Goal: Transaction & Acquisition: Download file/media

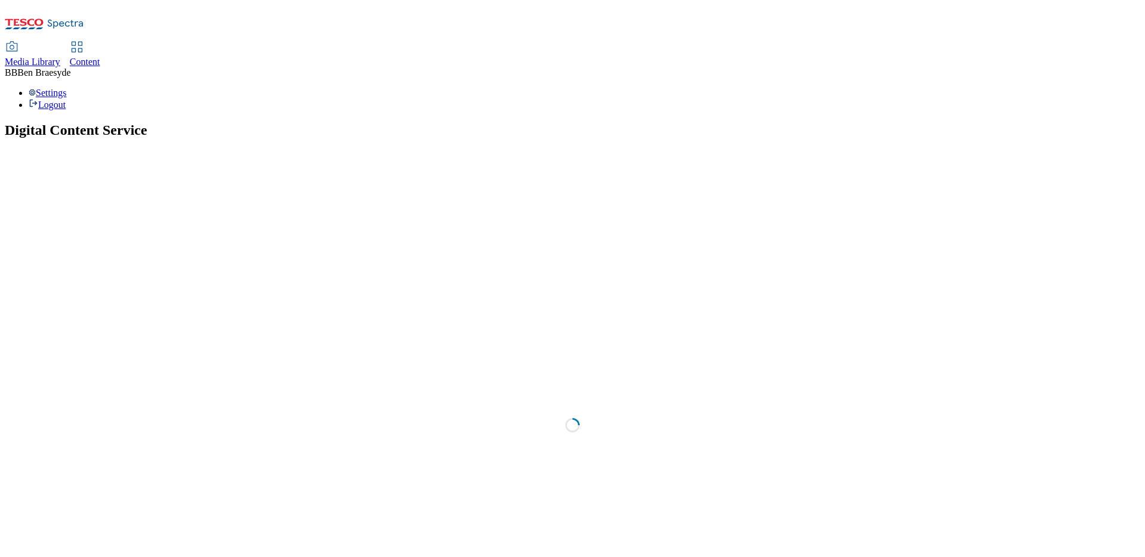
click at [516, 122] on section "Digital Content Service Loading" at bounding box center [573, 414] width 1136 height 585
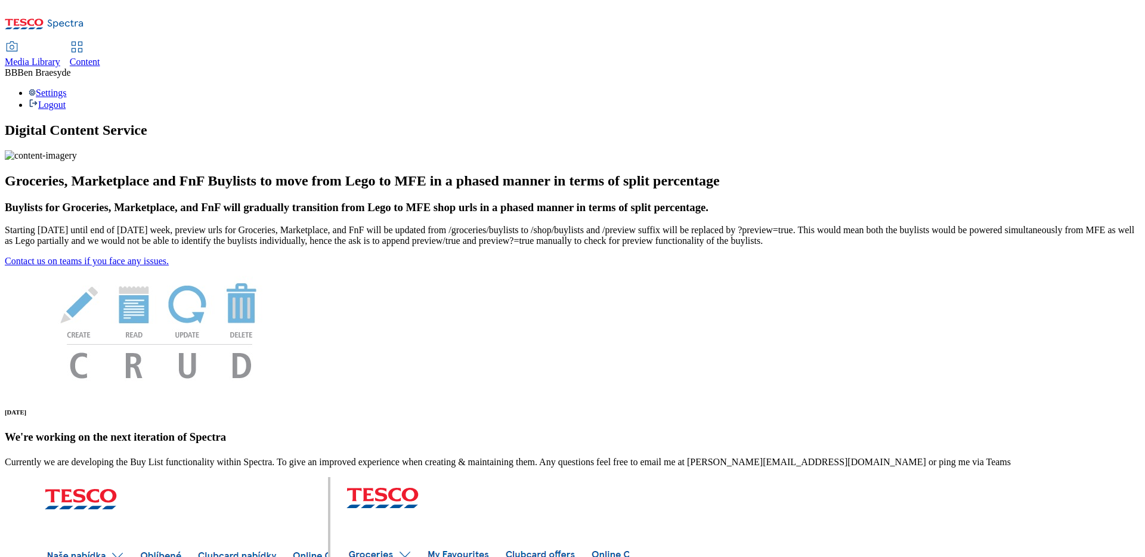
click at [60, 57] on span "Media Library" at bounding box center [32, 62] width 55 height 10
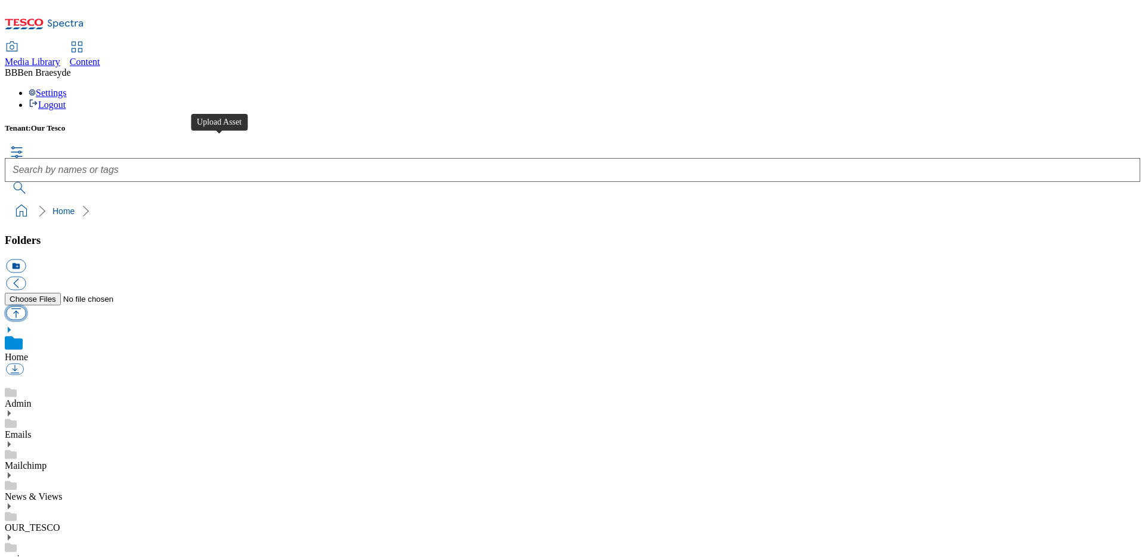
click at [26, 306] on button "button" at bounding box center [16, 313] width 20 height 14
type input "C:\fakepath\Checkout Menu 22092025.pdf"
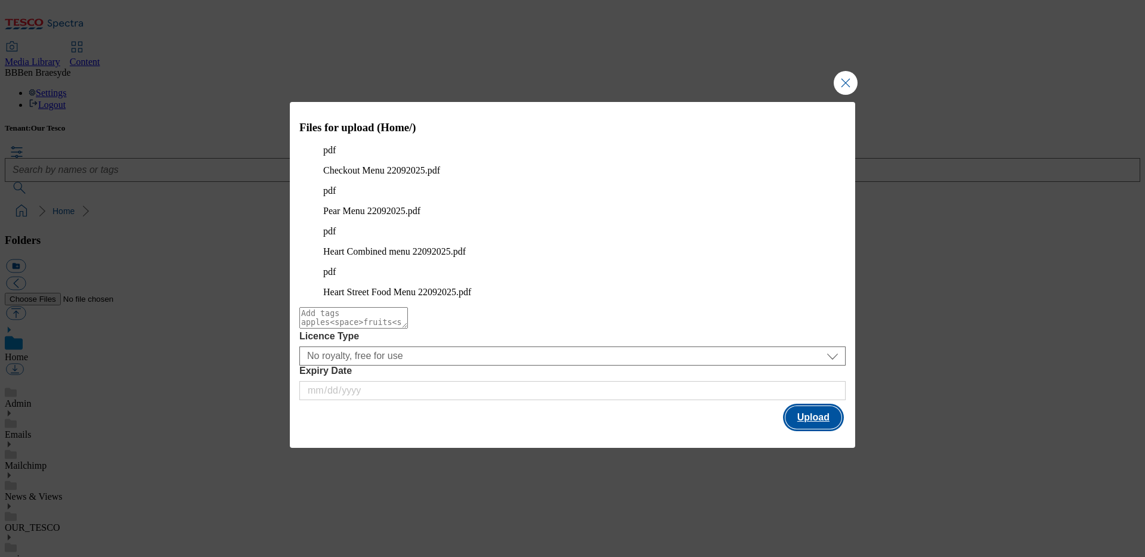
click at [814, 406] on button "Upload" at bounding box center [814, 417] width 56 height 23
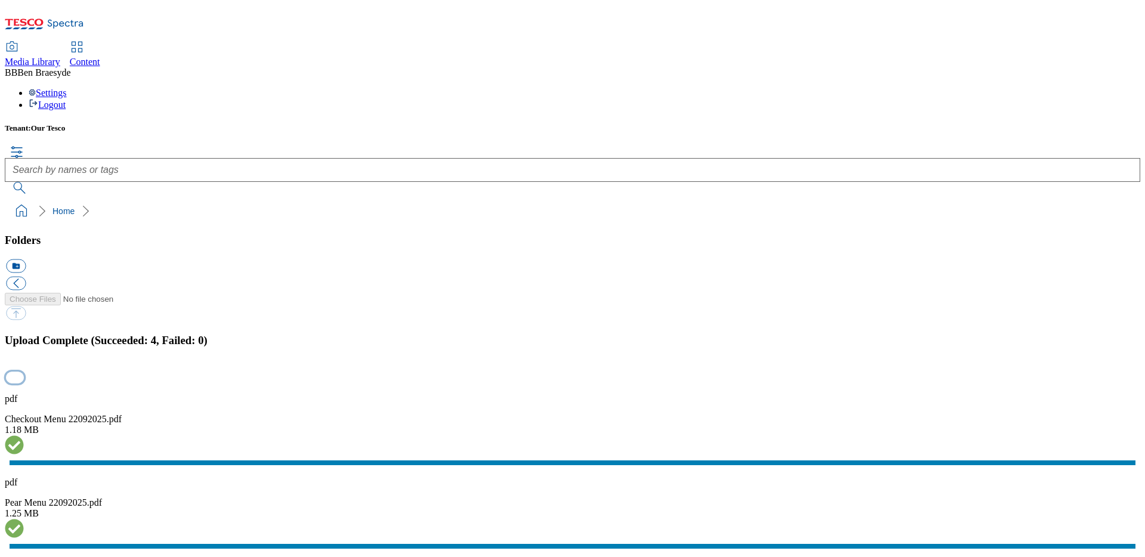
click at [24, 372] on button "button" at bounding box center [15, 377] width 18 height 11
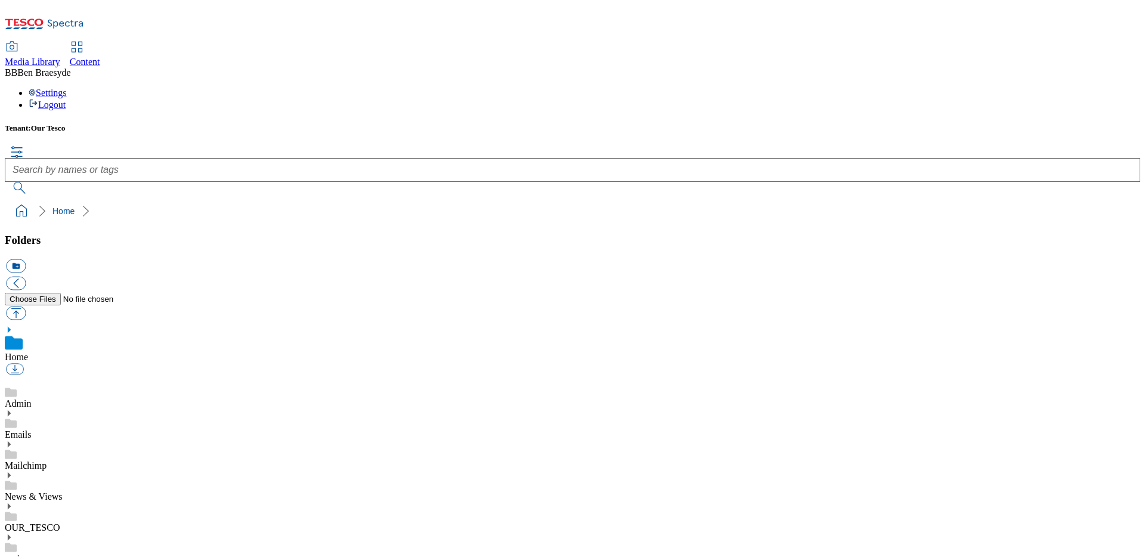
click at [705, 123] on div "Tenant: Our Tesco Home" at bounding box center [573, 172] width 1136 height 99
